Goal: Task Accomplishment & Management: Use online tool/utility

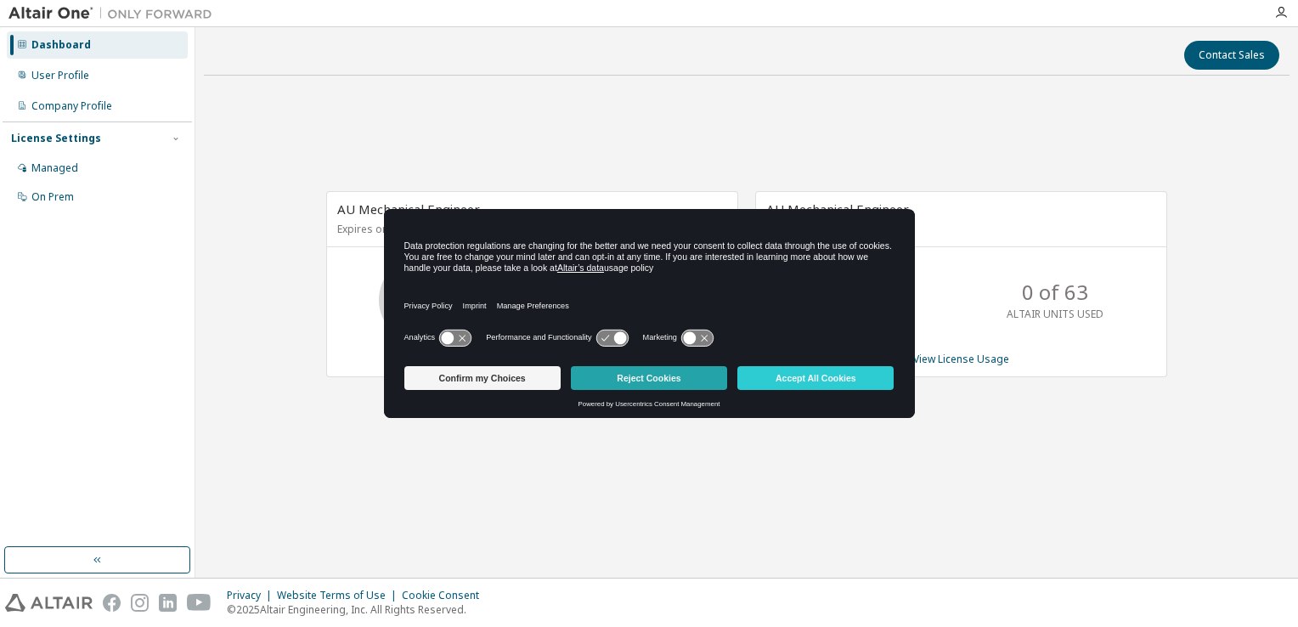
click at [682, 375] on button "Reject Cookies" at bounding box center [649, 378] width 156 height 24
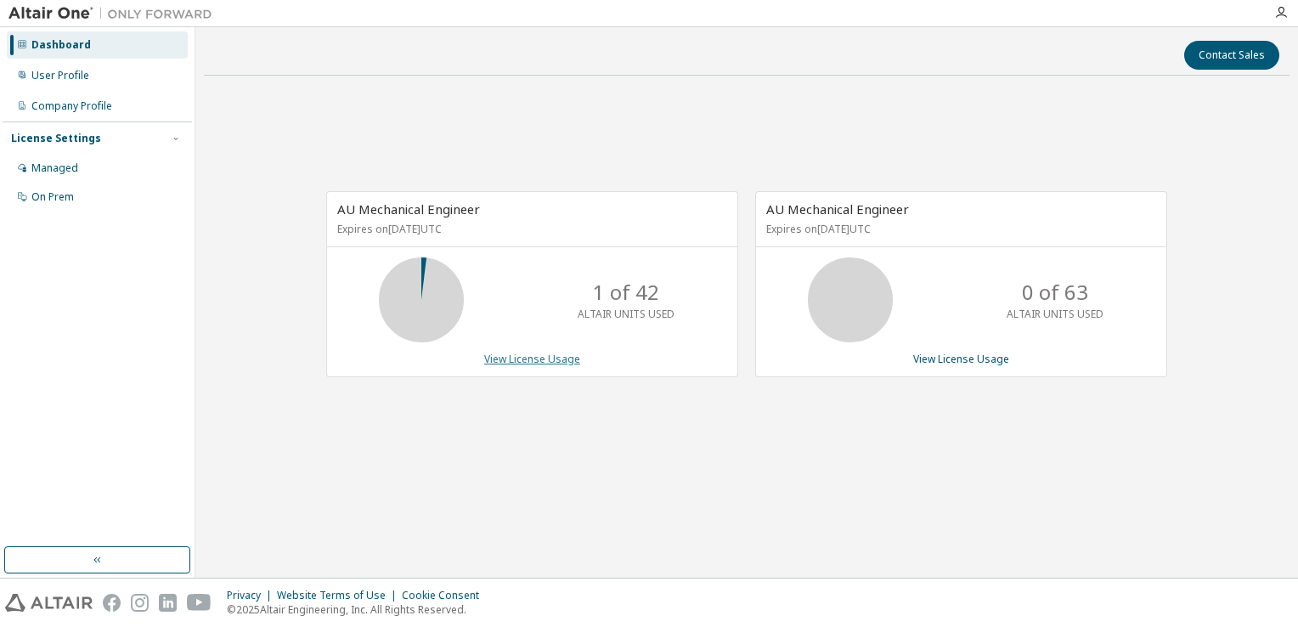
click at [561, 358] on link "View License Usage" at bounding box center [532, 359] width 96 height 14
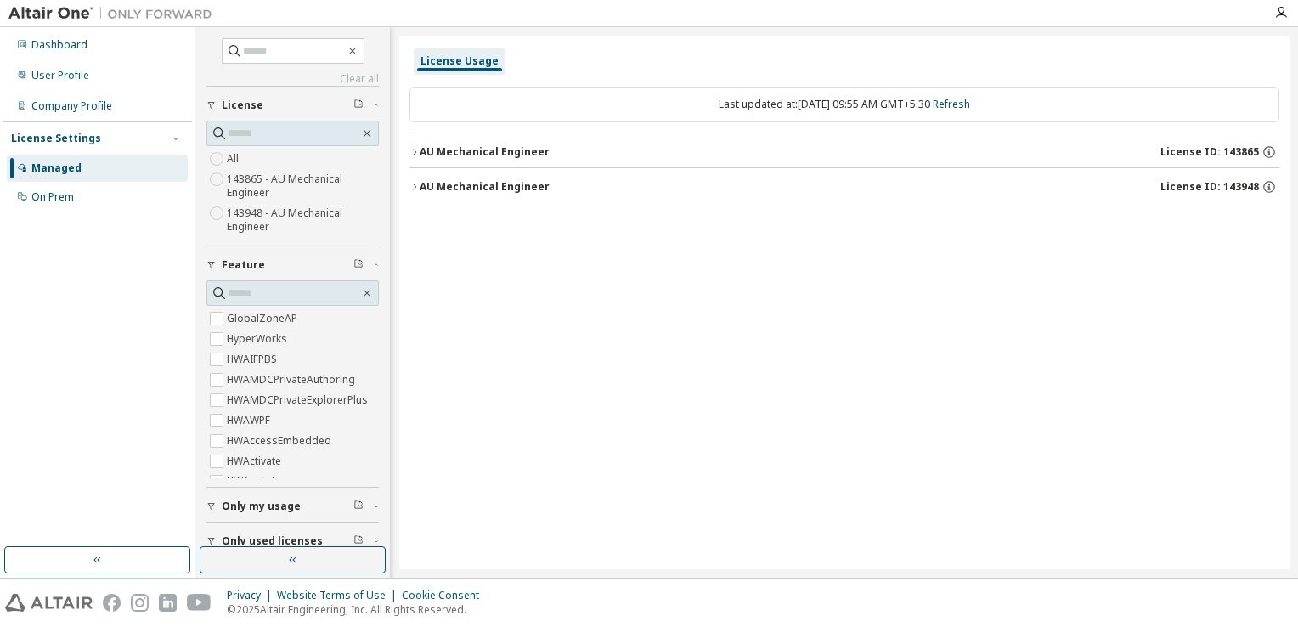
click at [414, 148] on icon "button" at bounding box center [414, 152] width 10 height 10
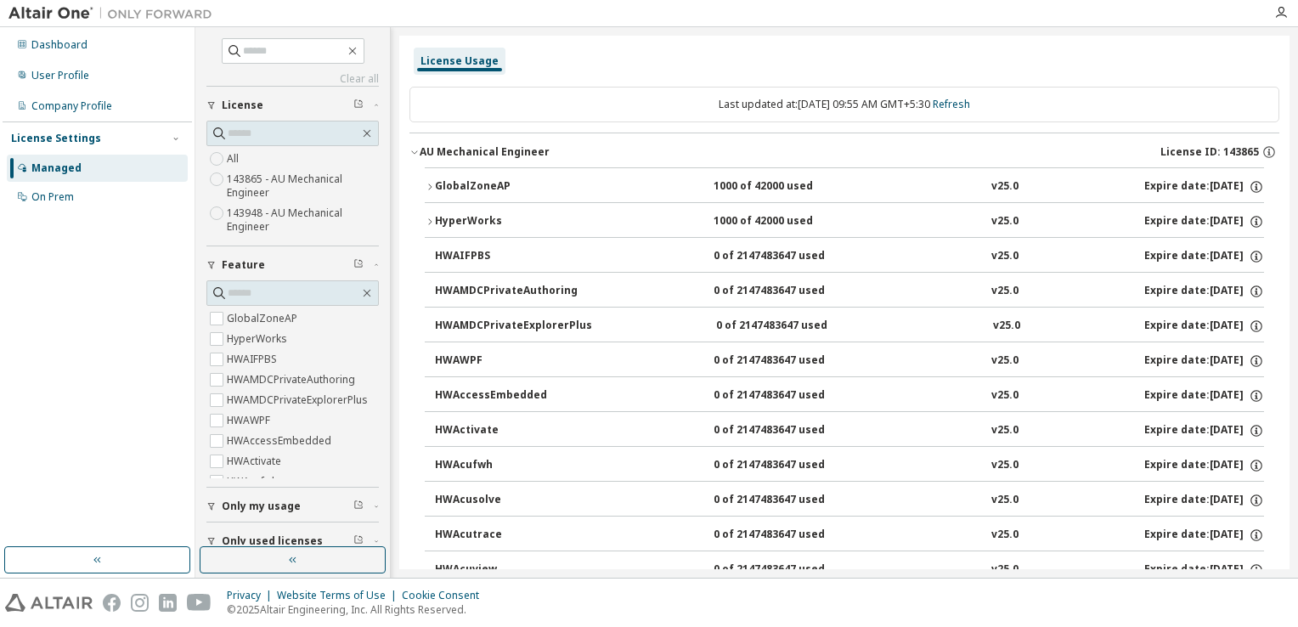
click at [414, 148] on icon "button" at bounding box center [414, 152] width 10 height 10
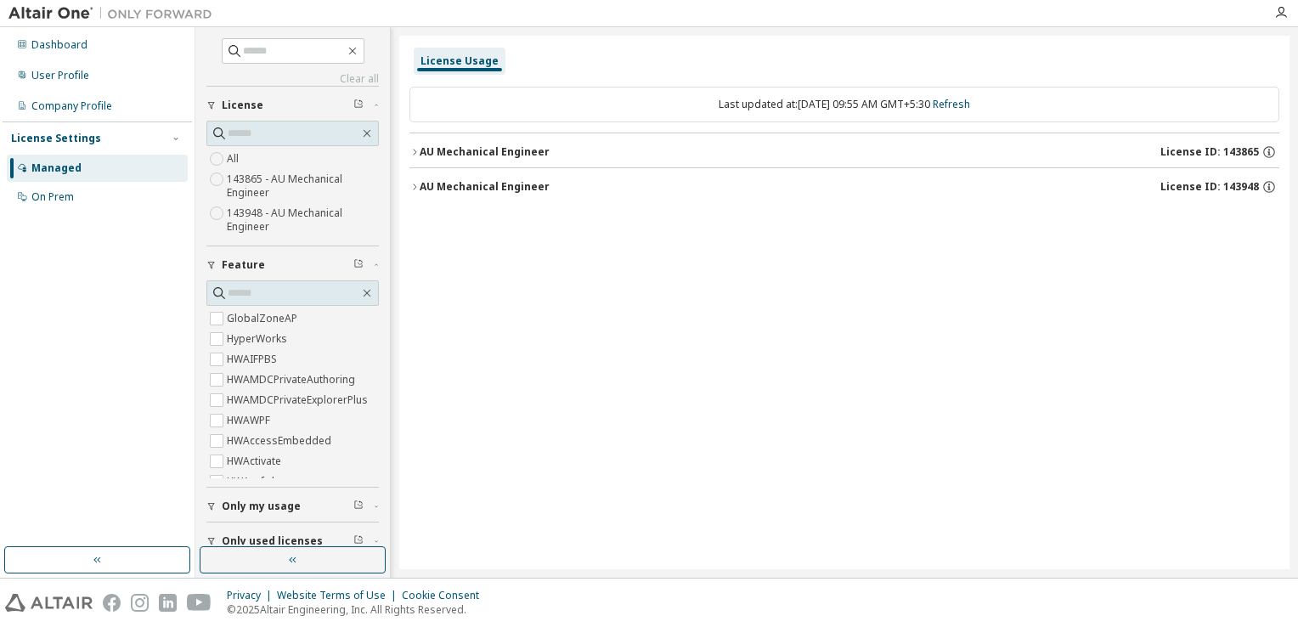
scroll to position [53, 0]
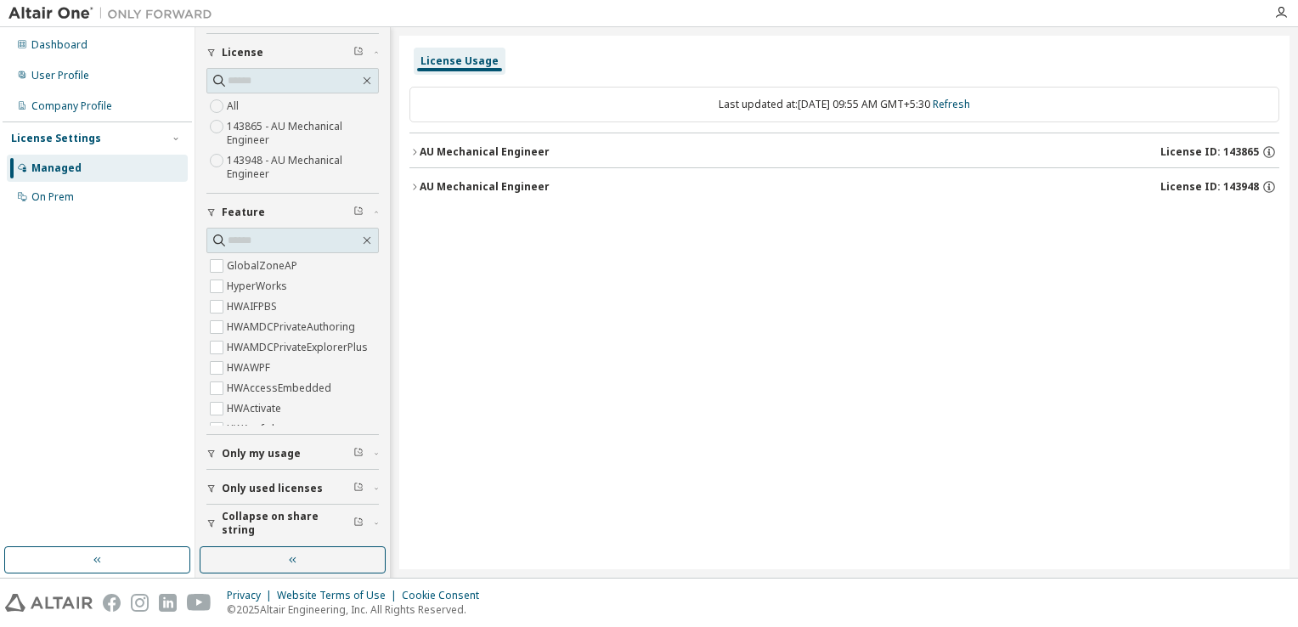
click at [98, 175] on div "Managed" at bounding box center [97, 168] width 181 height 27
click at [67, 77] on div "User Profile" at bounding box center [60, 76] width 58 height 14
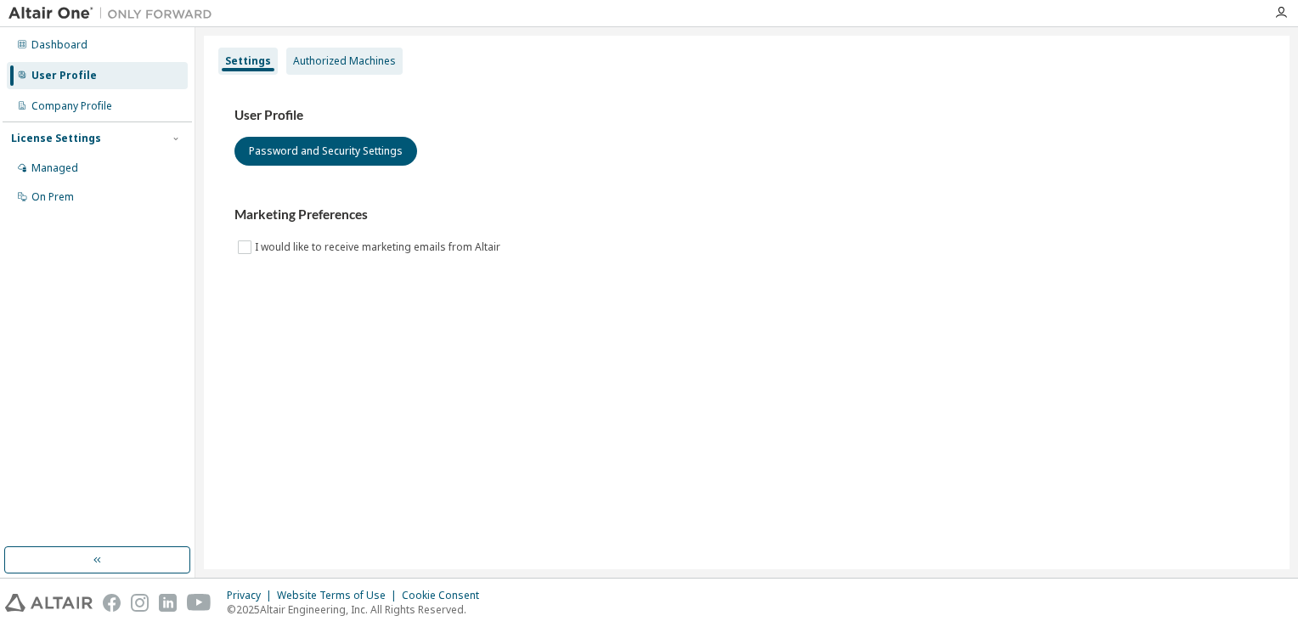
click at [343, 66] on div "Authorized Machines" at bounding box center [344, 61] width 103 height 14
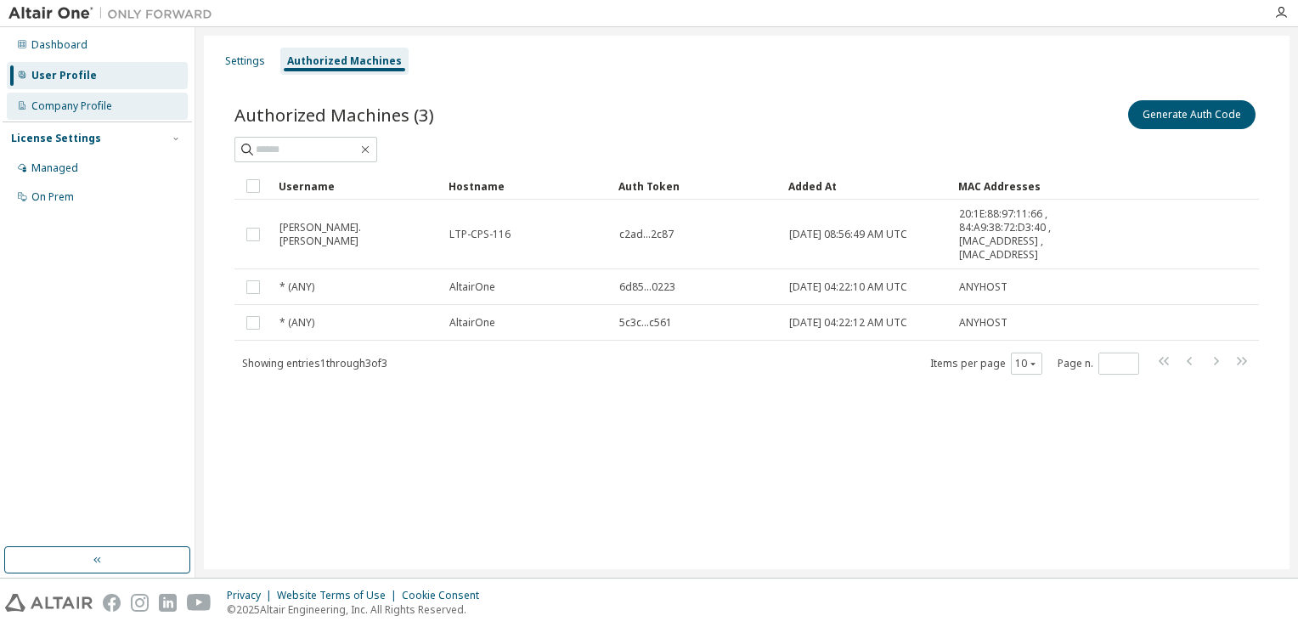
click at [98, 114] on div "Company Profile" at bounding box center [97, 106] width 181 height 27
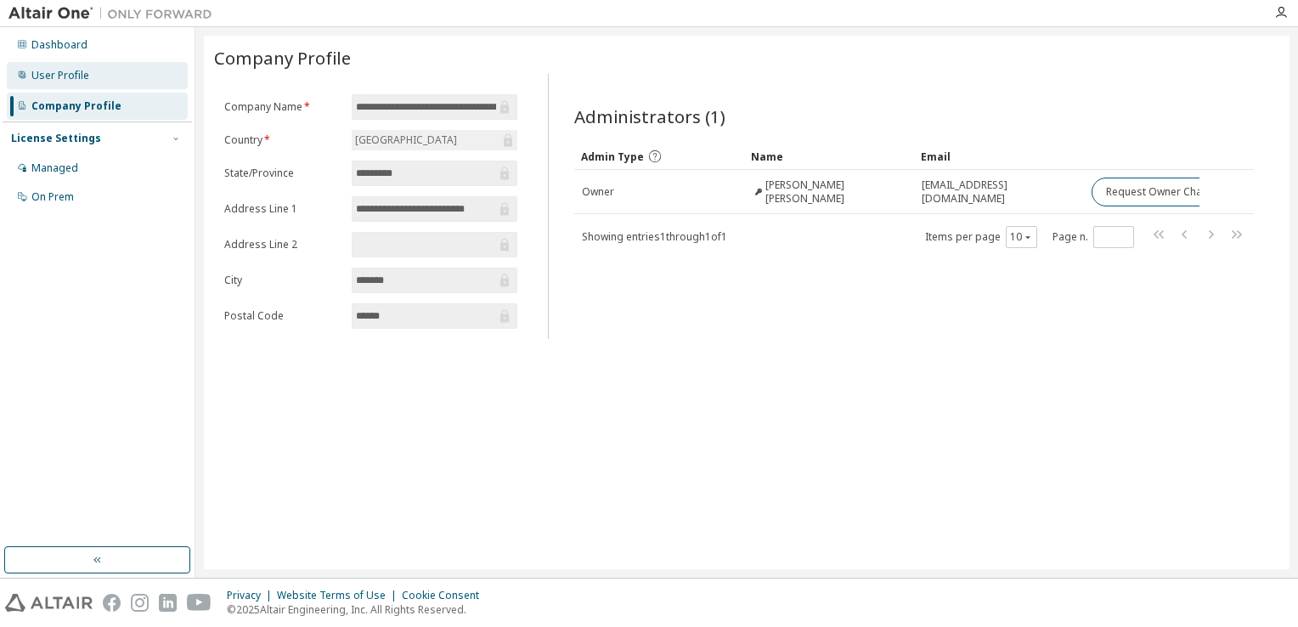
click at [82, 67] on div "User Profile" at bounding box center [97, 75] width 181 height 27
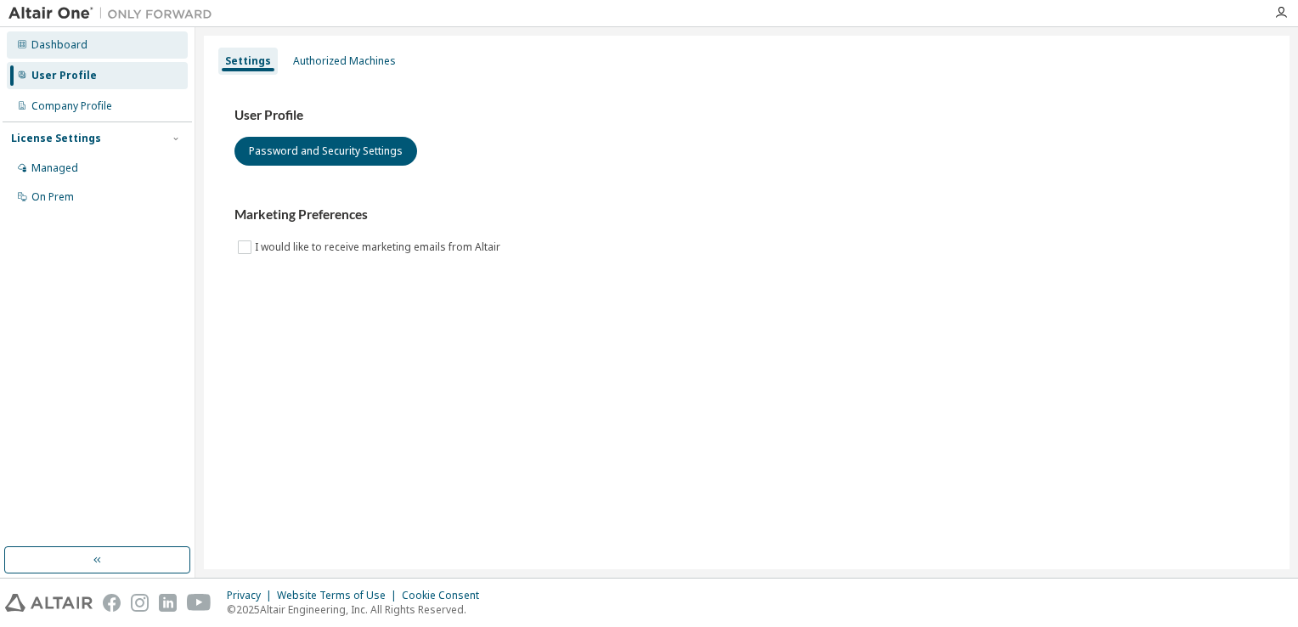
click at [75, 52] on div "Dashboard" at bounding box center [97, 44] width 181 height 27
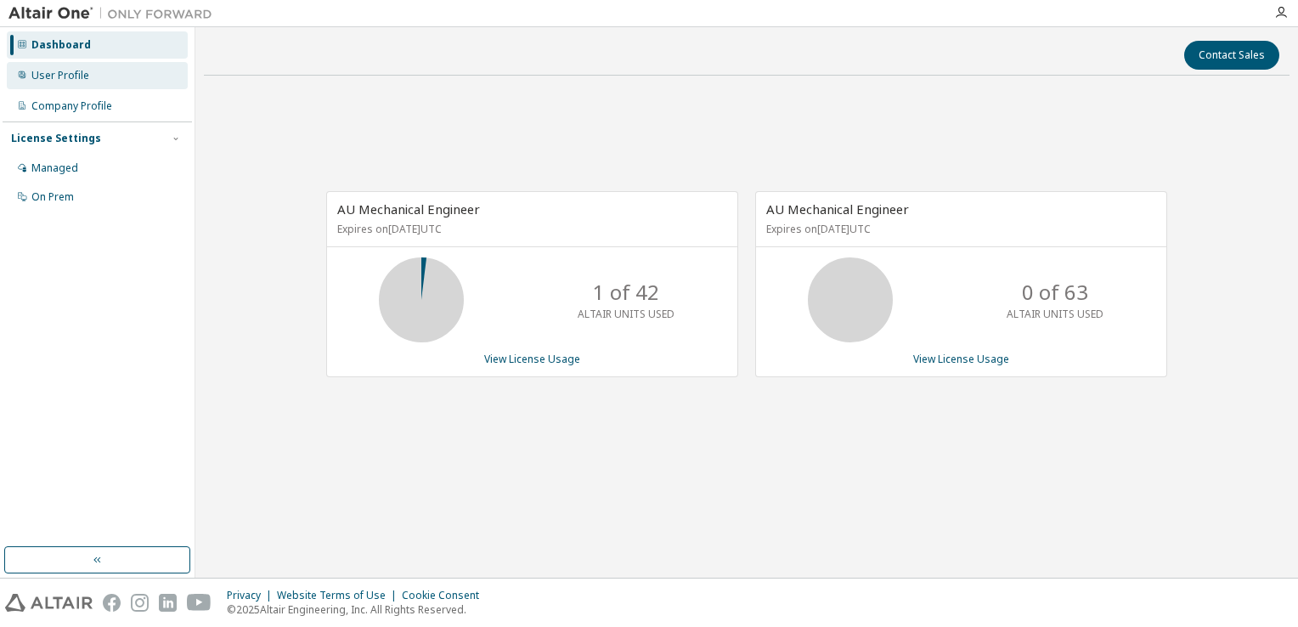
click at [92, 82] on div "User Profile" at bounding box center [97, 75] width 181 height 27
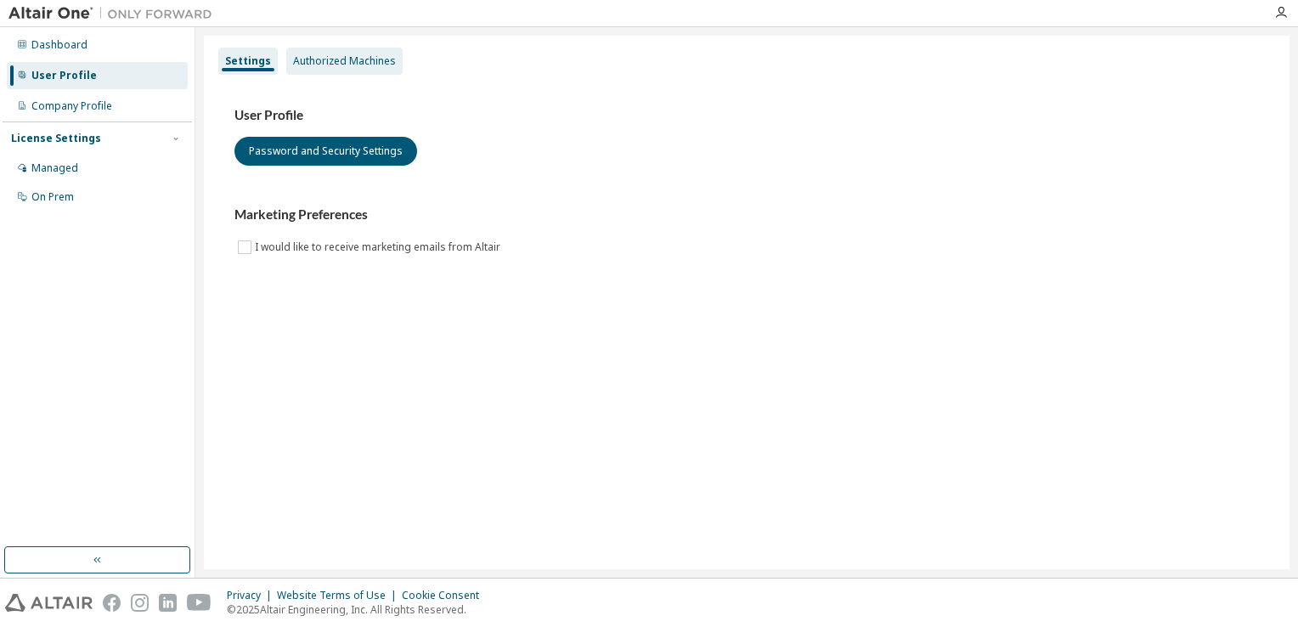
click at [315, 56] on div "Authorized Machines" at bounding box center [344, 61] width 103 height 14
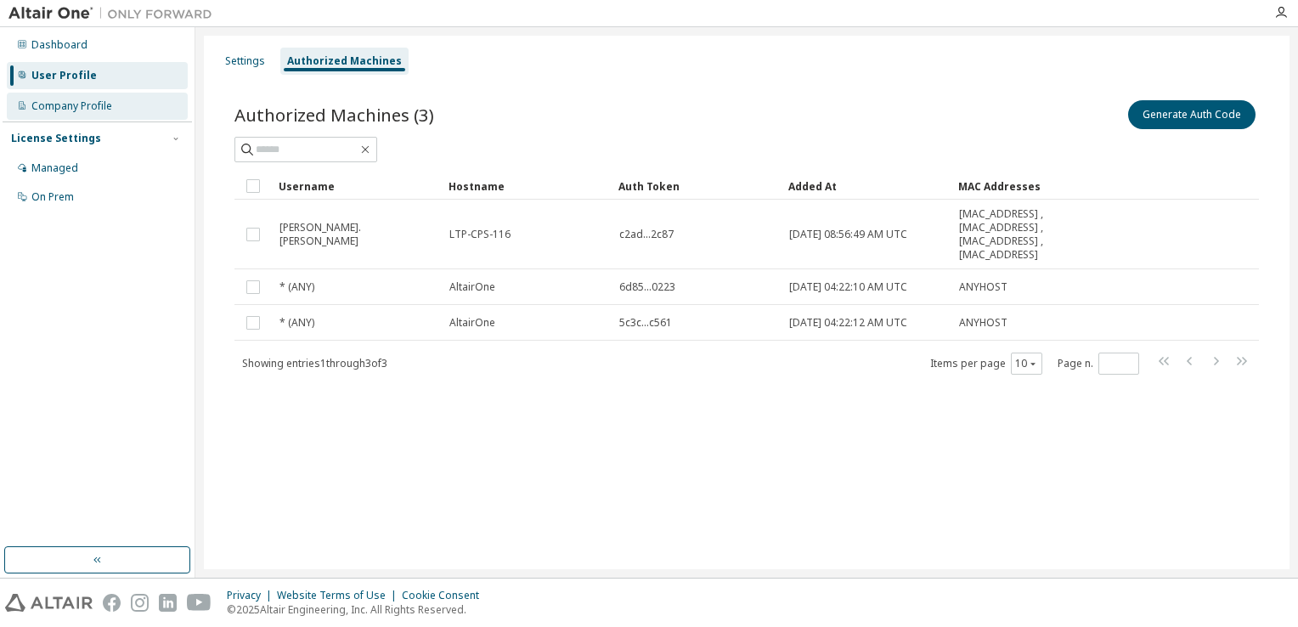
click at [119, 118] on div "Company Profile" at bounding box center [97, 106] width 181 height 27
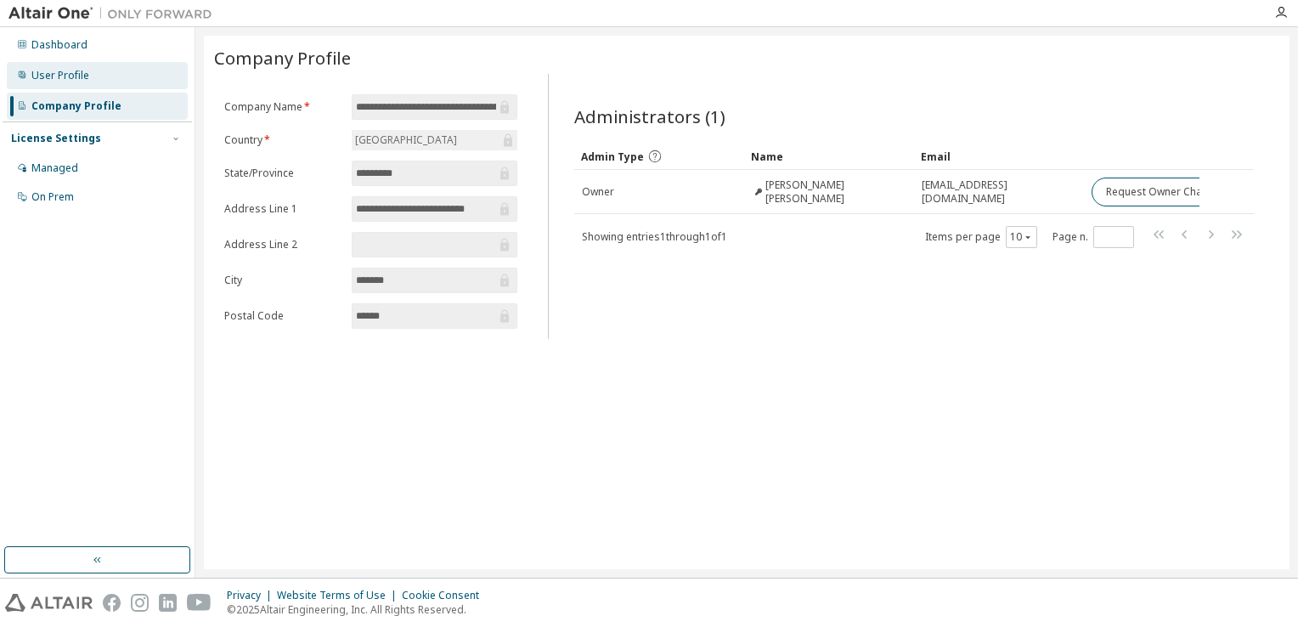
click at [80, 81] on div "User Profile" at bounding box center [60, 76] width 58 height 14
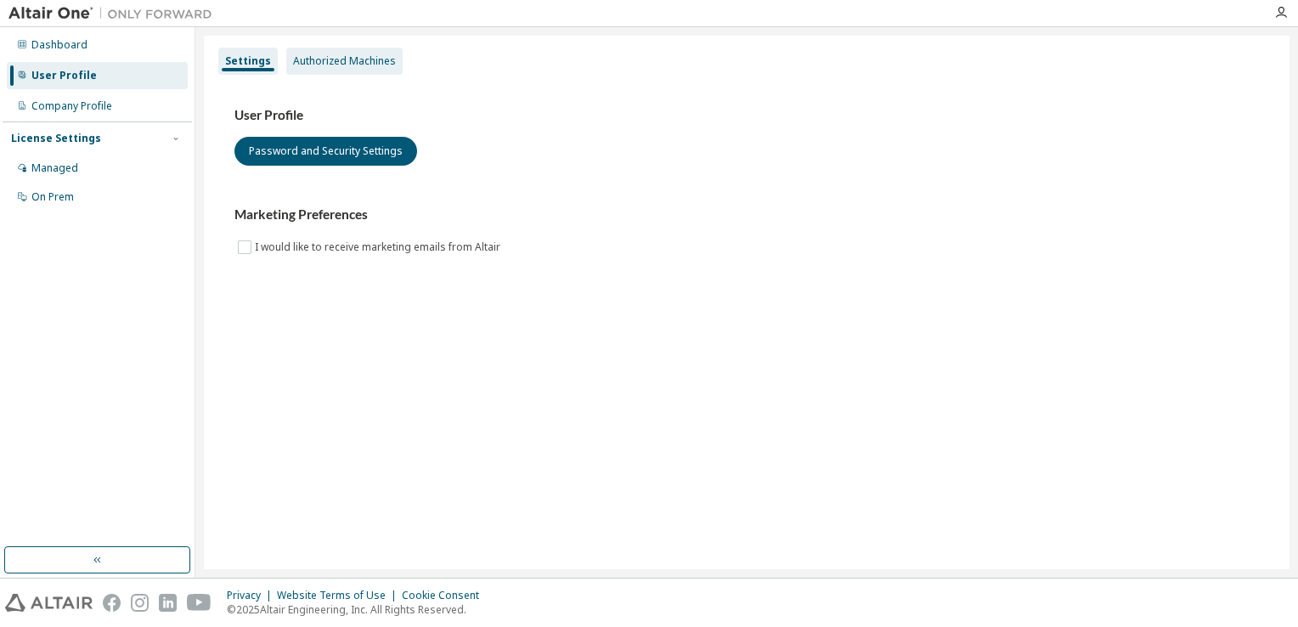
click at [324, 71] on div "Authorized Machines" at bounding box center [344, 61] width 116 height 27
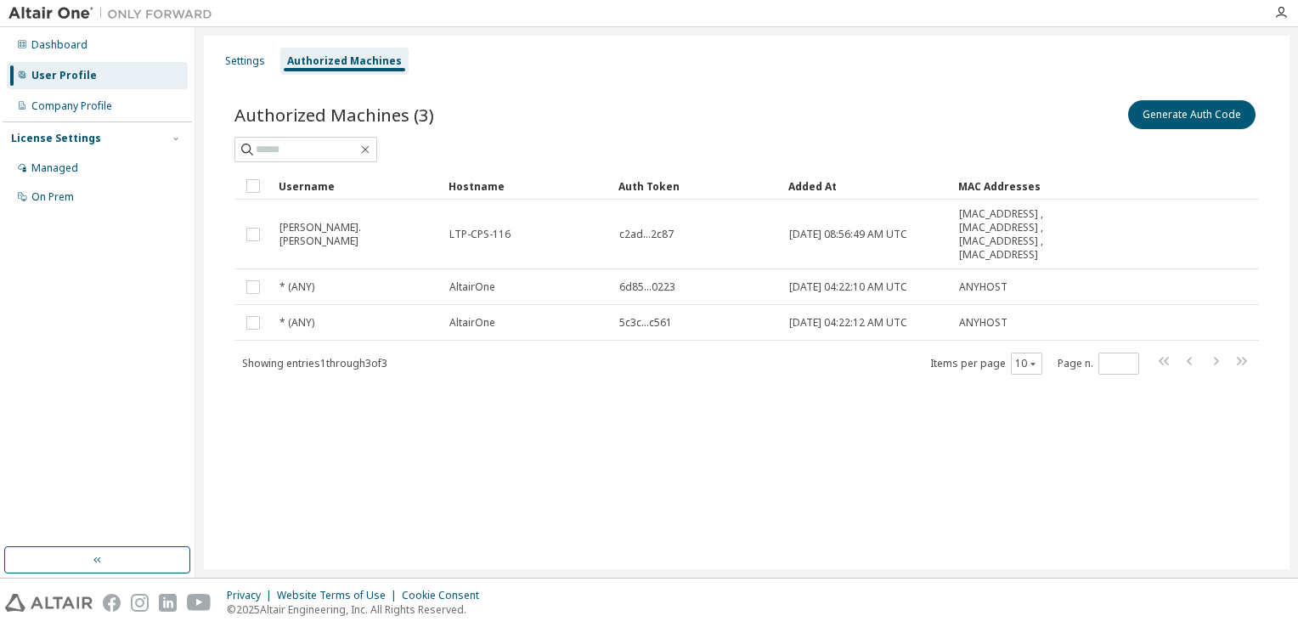
click at [1228, 521] on div "Settings Authorized Machines Authorized Machines (3) Generate Auth Code Clear L…" at bounding box center [746, 302] width 1085 height 533
click at [875, 487] on div "Settings Authorized Machines Authorized Machines (3) Generate Auth Code Clear L…" at bounding box center [746, 302] width 1085 height 533
click at [1172, 107] on button "Generate Auth Code" at bounding box center [1191, 114] width 127 height 29
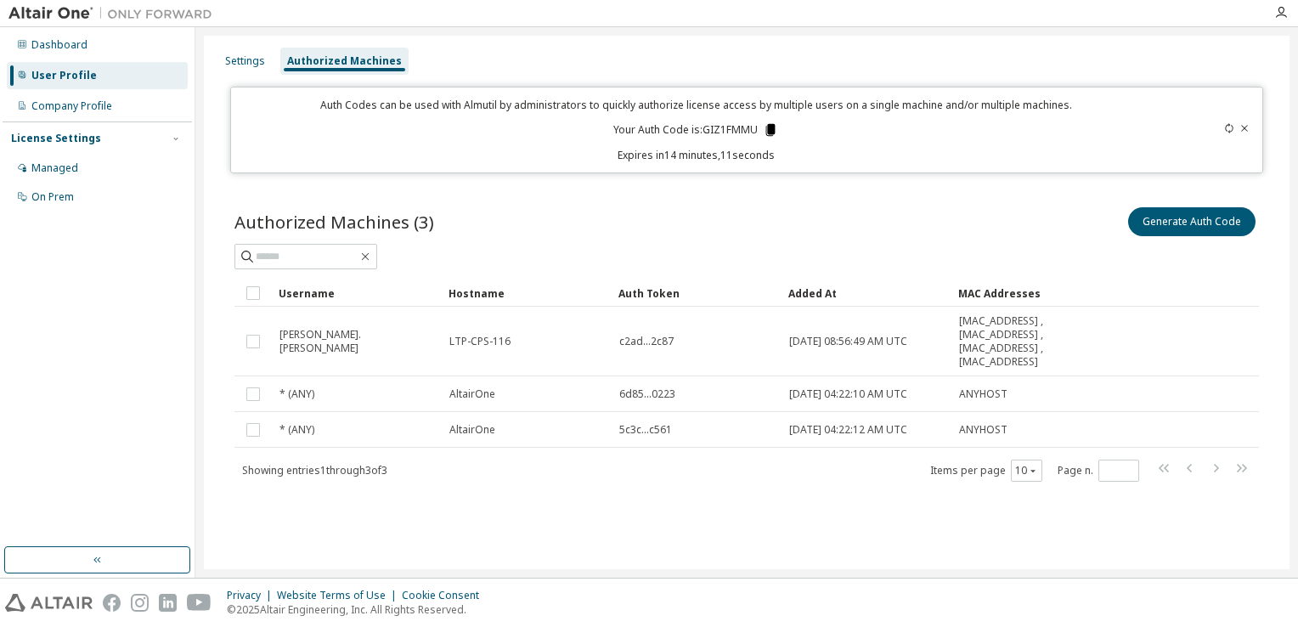
click at [771, 131] on icon at bounding box center [770, 130] width 9 height 12
